Goal: Task Accomplishment & Management: Manage account settings

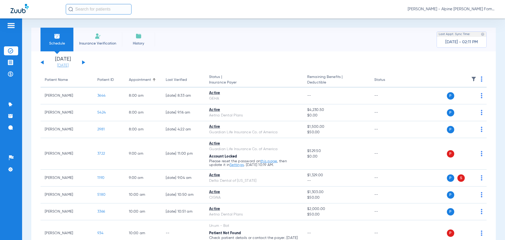
click at [72, 64] on link "[DATE]" at bounding box center [63, 65] width 32 height 5
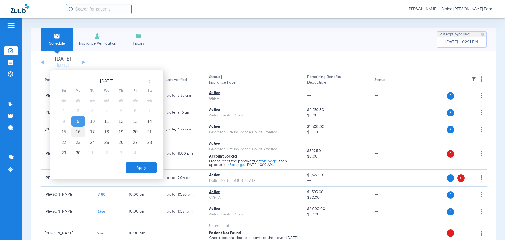
click at [79, 131] on td "16" at bounding box center [78, 131] width 14 height 11
click at [132, 164] on button "Apply" at bounding box center [141, 167] width 31 height 11
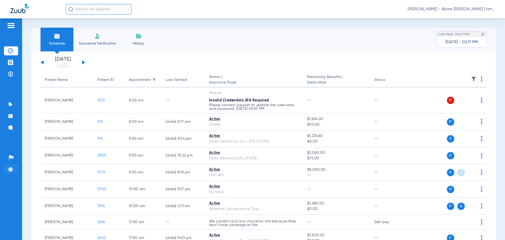
click at [11, 166] on li "Settings" at bounding box center [11, 169] width 14 height 9
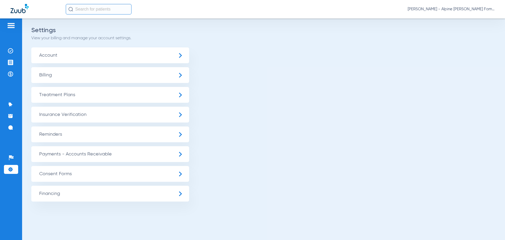
click at [56, 56] on span "Account" at bounding box center [110, 55] width 158 height 16
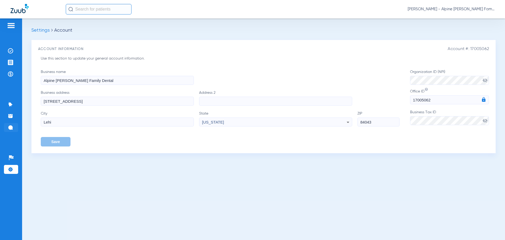
click at [10, 129] on img at bounding box center [10, 127] width 5 height 5
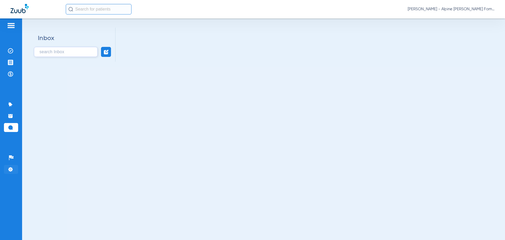
click at [12, 166] on img at bounding box center [10, 168] width 5 height 5
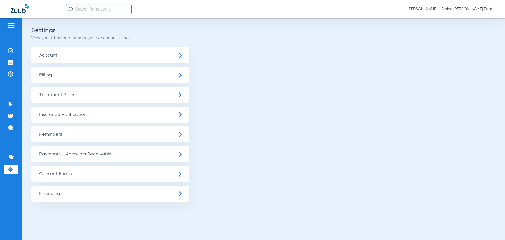
click at [61, 118] on span "Insurance Verification" at bounding box center [110, 114] width 158 height 16
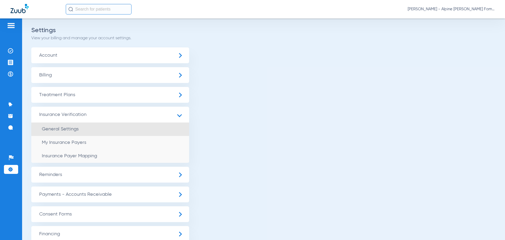
click at [62, 130] on span "General Settings" at bounding box center [60, 128] width 37 height 5
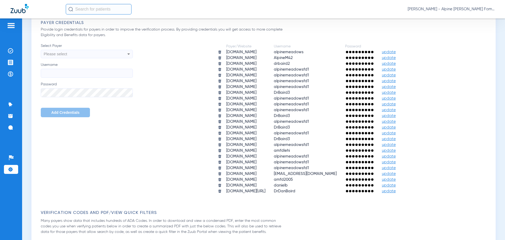
scroll to position [237, 0]
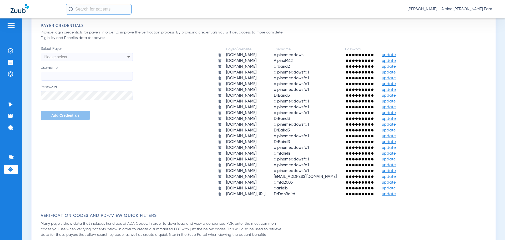
click at [396, 181] on span "update" at bounding box center [389, 182] width 14 height 4
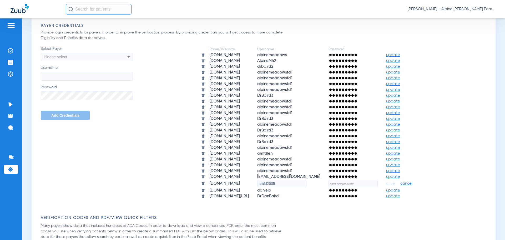
drag, startPoint x: 284, startPoint y: 183, endPoint x: 179, endPoint y: 183, distance: 104.6
click at [197, 183] on tr "metdental.com amfd2005 save cancel" at bounding box center [310, 183] width 227 height 7
type input "AMFD2025"
type input "HAPPYT33TH!"
click at [395, 183] on span "save" at bounding box center [390, 183] width 9 height 5
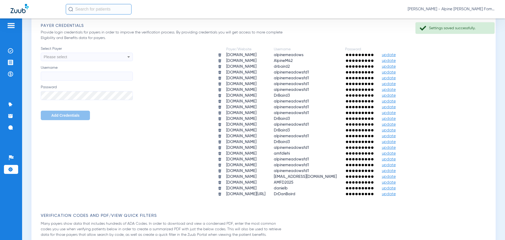
click at [112, 57] on div "Please select" at bounding box center [78, 56] width 69 height 9
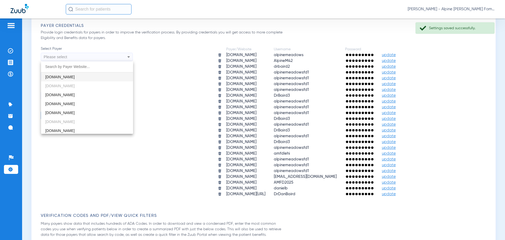
click at [172, 55] on div at bounding box center [252, 120] width 505 height 240
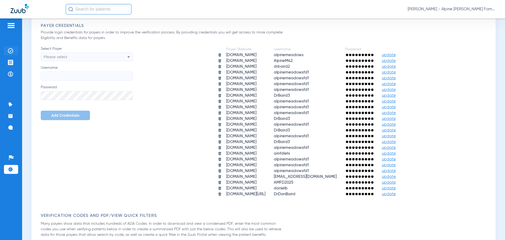
click at [11, 54] on li "Insurance Verification" at bounding box center [11, 50] width 14 height 9
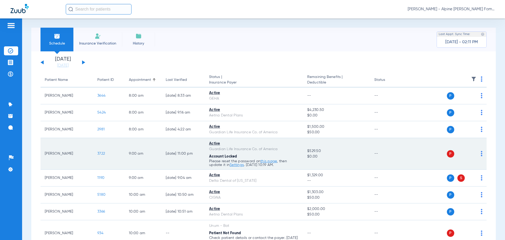
click at [271, 161] on link "this page" at bounding box center [268, 161] width 17 height 4
click at [265, 161] on link "this page" at bounding box center [268, 161] width 17 height 4
drag, startPoint x: 228, startPoint y: 166, endPoint x: 235, endPoint y: 164, distance: 6.8
click at [228, 166] on p "Please reset the password on this page , then update it in Settings . 08/13/25 …" at bounding box center [254, 162] width 90 height 7
click at [238, 163] on link "Settings" at bounding box center [237, 165] width 14 height 4
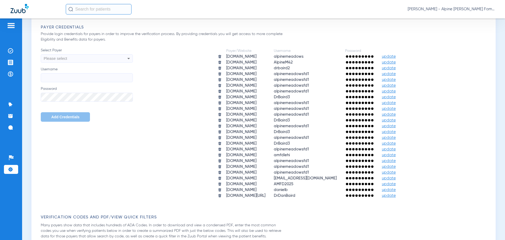
scroll to position [237, 0]
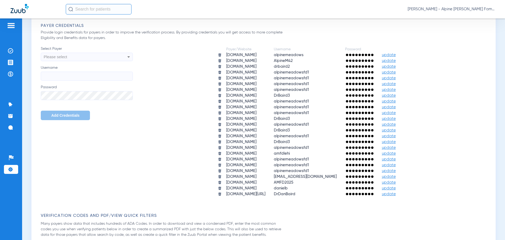
click at [396, 169] on span "update" at bounding box center [389, 171] width 14 height 4
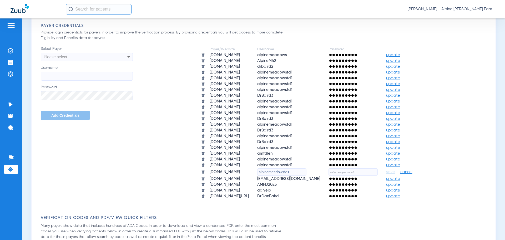
drag, startPoint x: 297, startPoint y: 171, endPoint x: 207, endPoint y: 172, distance: 90.2
click at [225, 172] on tr "[DOMAIN_NAME] alpinemeadowsfd1 save cancel" at bounding box center [310, 171] width 227 height 7
paste input "2"
type input "alpinemeadowsfd2"
click at [369, 171] on input "text" at bounding box center [352, 171] width 49 height 7
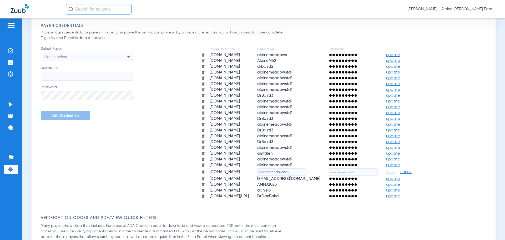
paste input "DRBisAwesome325!"
type input "DRBisAwesome325!"
click at [395, 172] on span "save" at bounding box center [390, 171] width 9 height 5
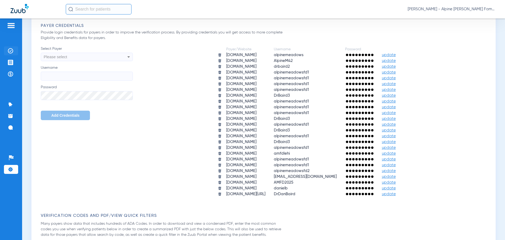
click at [8, 50] on img at bounding box center [10, 50] width 5 height 5
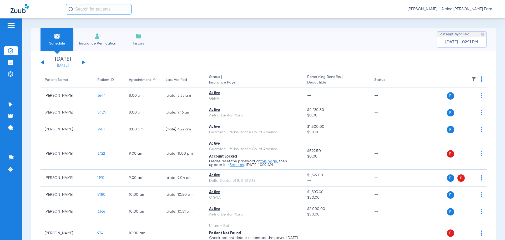
click at [58, 66] on link "[DATE]" at bounding box center [63, 65] width 32 height 5
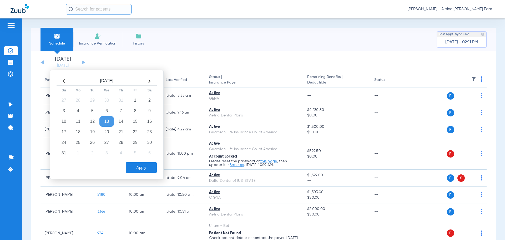
click at [261, 57] on app-single-date-navigator "[DATE] [DATE] [DATE] [DATE] [DATE] [DATE] [DATE] [DATE] [DATE] [DATE] [DATE] [D…" at bounding box center [263, 63] width 446 height 12
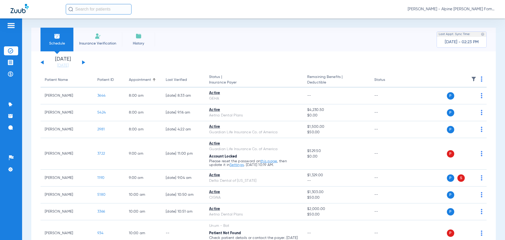
drag, startPoint x: 349, startPoint y: 37, endPoint x: 214, endPoint y: 2, distance: 139.6
click at [349, 37] on div "Schedule Insurance Verification History Last Appt. Sync Time: [DATE] - 02:23 PM" at bounding box center [263, 40] width 464 height 24
click at [68, 64] on link "[DATE]" at bounding box center [63, 65] width 32 height 5
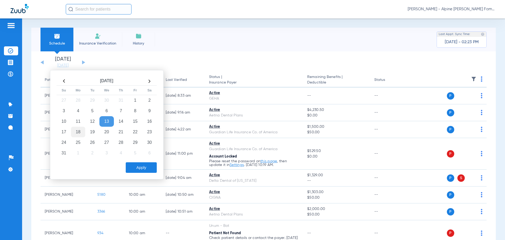
click at [79, 130] on td "18" at bounding box center [78, 131] width 14 height 11
click at [149, 166] on button "Apply" at bounding box center [141, 167] width 31 height 11
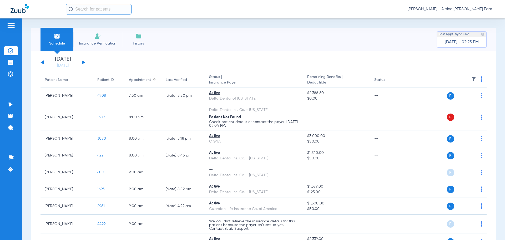
click at [269, 65] on app-single-date-navigator "[DATE] [DATE] [DATE] [DATE] [DATE] [DATE] [DATE] [DATE] [DATE] [DATE] [DATE] [D…" at bounding box center [263, 63] width 446 height 12
click at [364, 32] on div "Schedule Insurance Verification History Last Appt. Sync Time: [DATE] - 02:23 PM" at bounding box center [263, 40] width 464 height 24
